Goal: Transaction & Acquisition: Purchase product/service

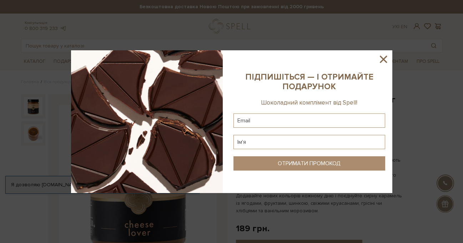
click at [382, 60] on icon at bounding box center [383, 59] width 7 height 7
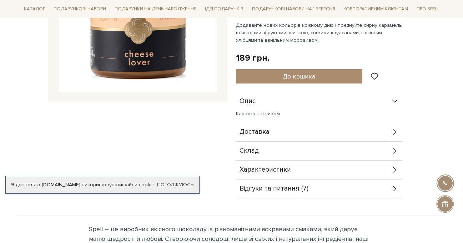
scroll to position [179, 0]
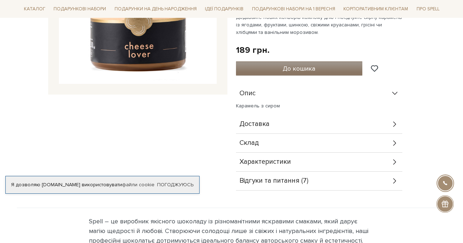
click at [284, 72] on span "До кошика" at bounding box center [299, 69] width 33 height 8
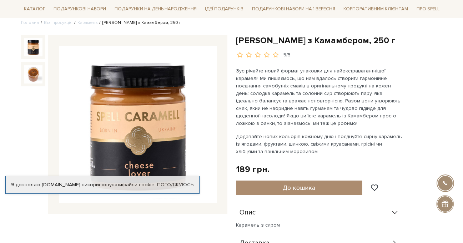
scroll to position [0, 0]
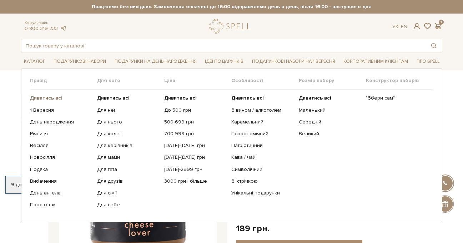
click at [42, 96] on b "Дивитись всі" at bounding box center [46, 98] width 33 height 6
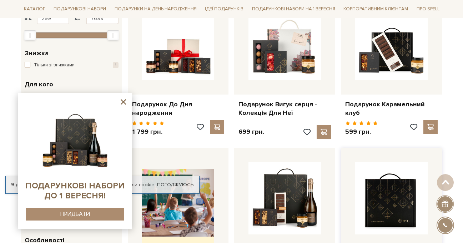
scroll to position [143, 0]
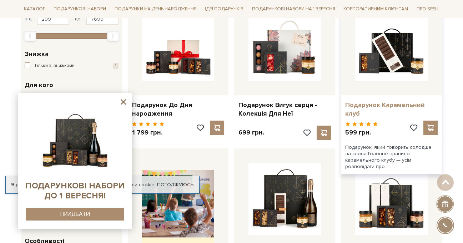
click at [363, 106] on link "Подарунок Карамельний клуб" at bounding box center [391, 109] width 93 height 17
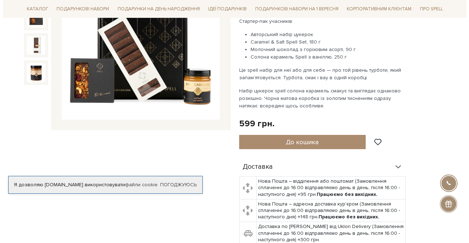
scroll to position [107, 0]
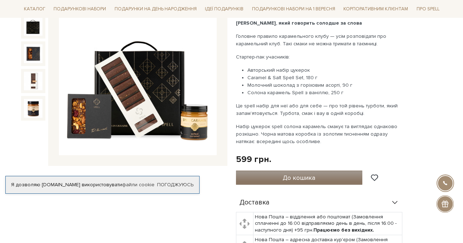
click at [298, 174] on span "До кошика" at bounding box center [299, 178] width 33 height 8
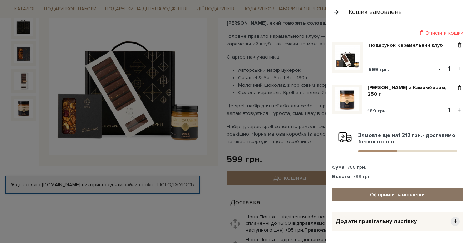
click at [367, 197] on link "Оформити замовлення" at bounding box center [397, 195] width 131 height 13
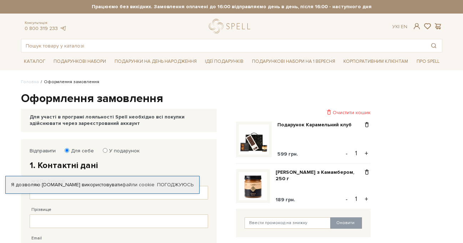
scroll to position [71, 0]
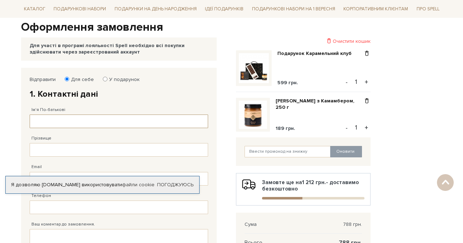
click at [100, 118] on input "Ім'я По-батькові" at bounding box center [119, 122] width 179 height 14
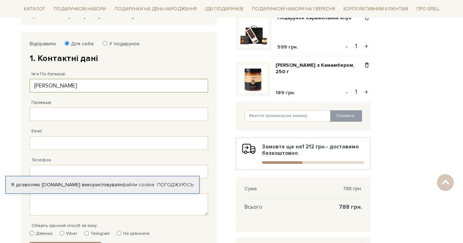
type input "[PERSON_NAME]"
click at [119, 117] on input "Прізвище" at bounding box center [119, 115] width 179 height 14
type input "Кононенко"
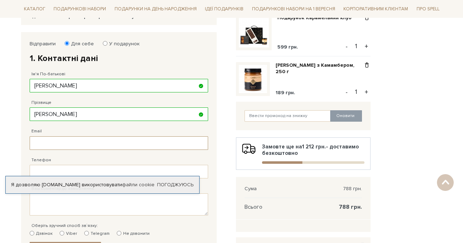
click at [93, 144] on input "Email" at bounding box center [119, 143] width 179 height 14
type input "hurricanelily.j.a@gmail.com"
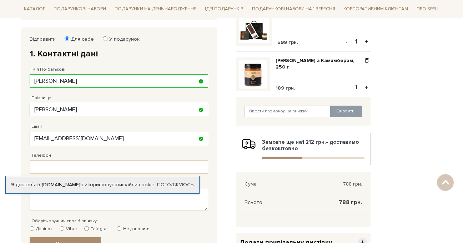
scroll to position [143, 0]
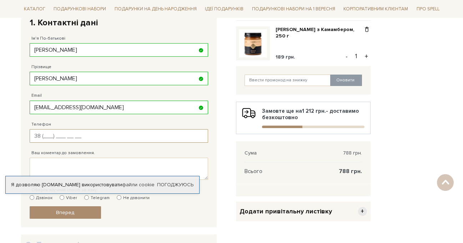
click at [86, 130] on input "Телефон" at bounding box center [119, 136] width 179 height 14
type input "38 (099) 405 29 00"
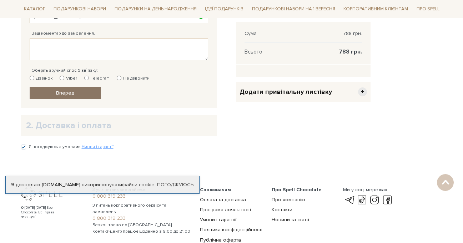
scroll to position [250, 0]
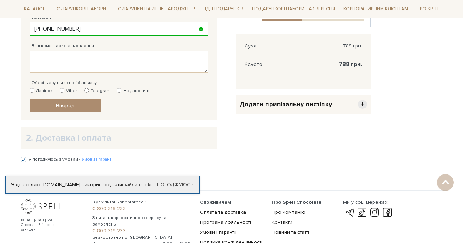
click at [125, 91] on label "Не дзвонити" at bounding box center [133, 91] width 33 height 6
click at [121, 91] on input "Не дзвонити" at bounding box center [119, 90] width 5 height 5
radio input "true"
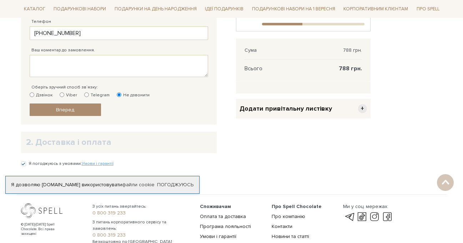
scroll to position [238, 0]
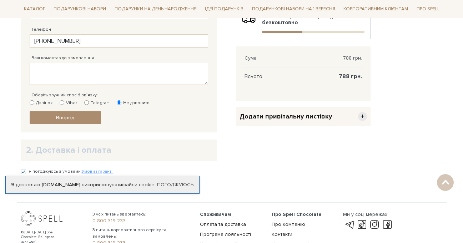
click at [259, 118] on span "Додати привітальну листівку" at bounding box center [286, 117] width 93 height 8
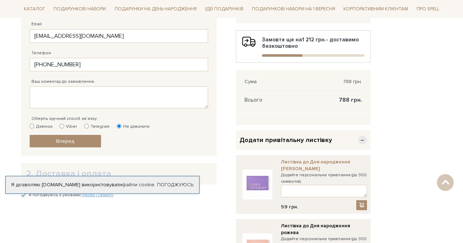
scroll to position [250, 0]
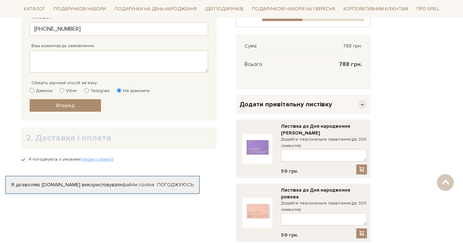
click at [362, 104] on span "−" at bounding box center [362, 104] width 9 height 9
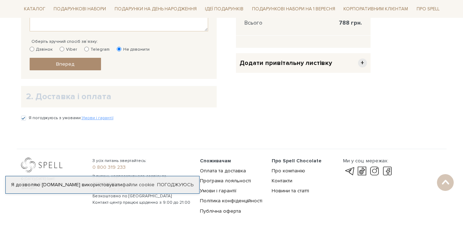
scroll to position [309, 0]
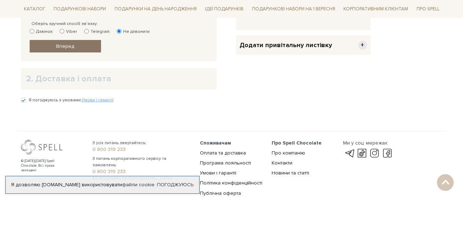
click at [78, 46] on link "Вперед" at bounding box center [65, 46] width 71 height 13
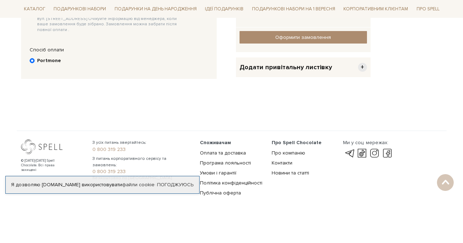
scroll to position [139, 0]
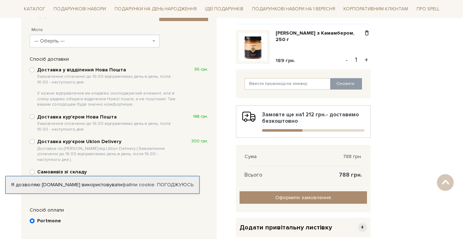
click at [91, 70] on b "Доставка у відділення Нова Пошта Замовлення сплаченні до 16:00 відправляємо ден…" at bounding box center [108, 87] width 143 height 41
click at [35, 70] on input "Доставка у відділення Нова Пошта Замовлення сплаченні до 16:00 відправляємо ден…" at bounding box center [32, 70] width 5 height 5
radio input "true"
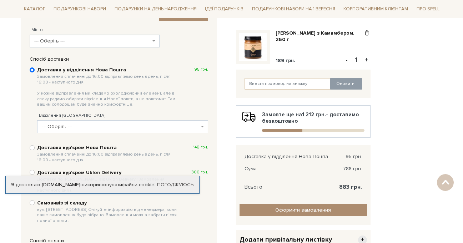
click at [80, 126] on span "--- Оберіть ---" at bounding box center [121, 126] width 158 height 7
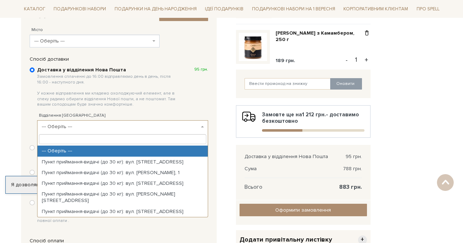
click at [15, 93] on body "Подарункові набори SALE Корпоративним клієнтам Доставка і оплата Консультація: …" at bounding box center [231, 120] width 463 height 519
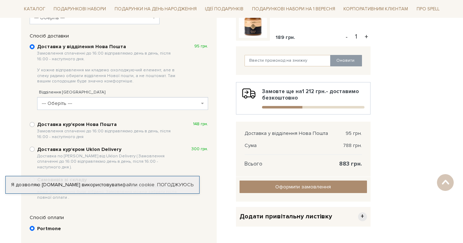
scroll to position [175, 0]
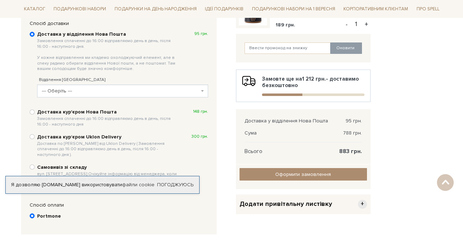
click at [101, 94] on span "--- Оберіть ---" at bounding box center [121, 91] width 158 height 7
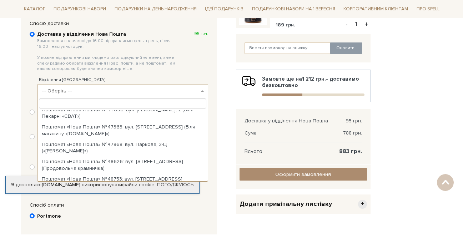
scroll to position [358, 0]
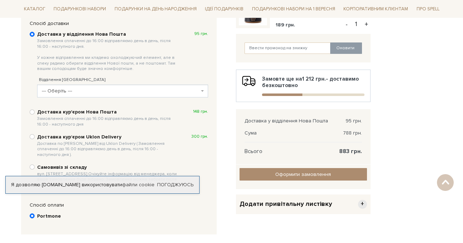
click at [20, 136] on div "Відправити Для себе У подарунок 1. Контактні дані Ім'я По-батькові Кирило Олекс…" at bounding box center [124, 103] width 215 height 279
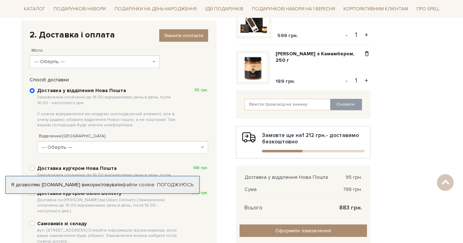
scroll to position [104, 0]
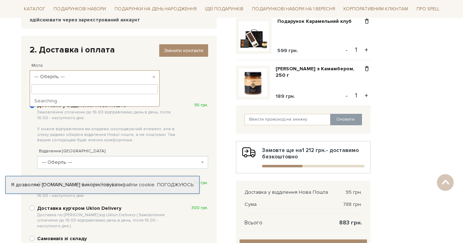
click at [66, 76] on span "--- Оберіть ---" at bounding box center [92, 76] width 117 height 7
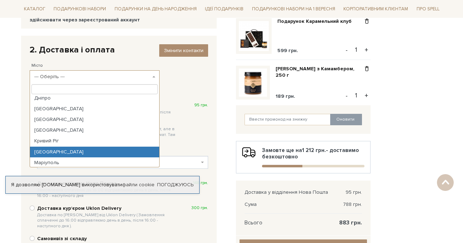
scroll to position [36, 0]
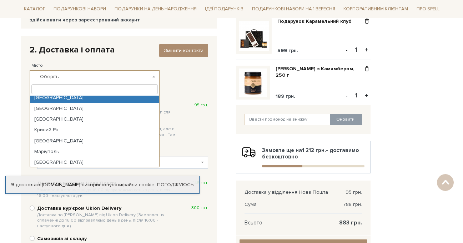
select select "Одеса"
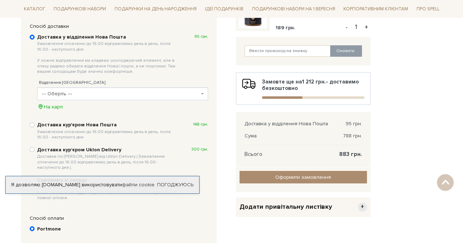
scroll to position [175, 0]
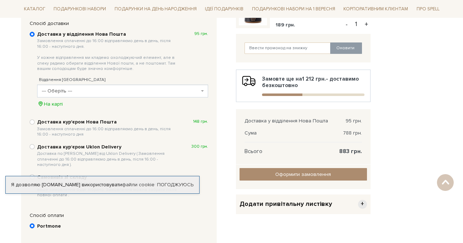
click at [66, 93] on span "--- Оберіть ---" at bounding box center [121, 91] width 158 height 7
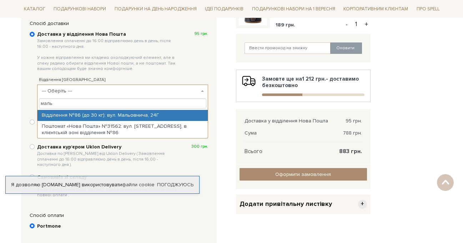
type input "маль"
select select "Відділення №86 (до 30 кг): вул. Мальовнича, 24Г"
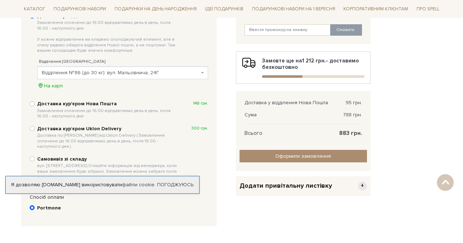
scroll to position [211, 0]
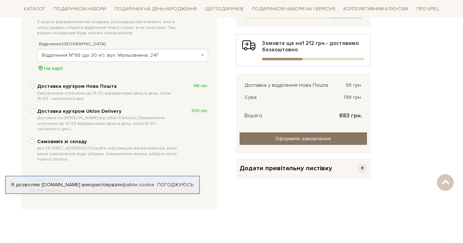
click at [262, 139] on input "Оформити замовлення" at bounding box center [304, 139] width 128 height 13
